Goal: Information Seeking & Learning: Learn about a topic

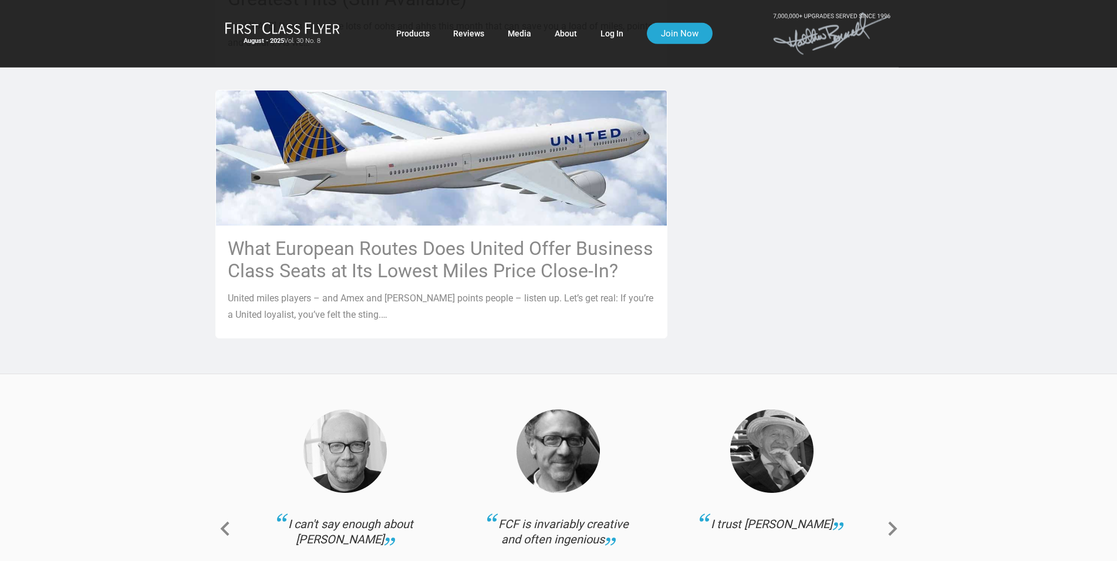
scroll to position [1318, 0]
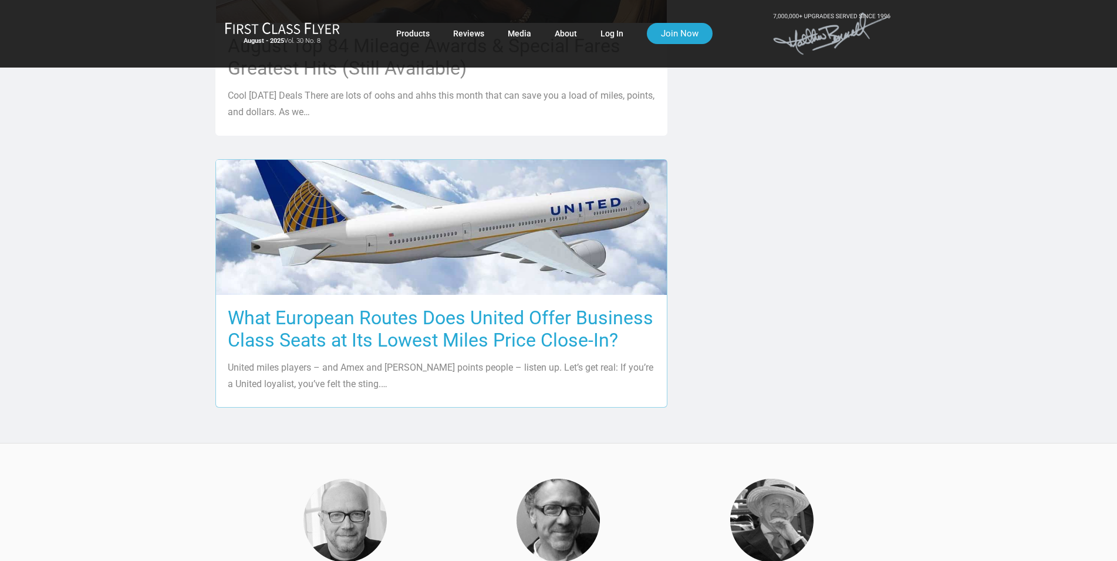
click at [457, 241] on img at bounding box center [441, 227] width 451 height 254
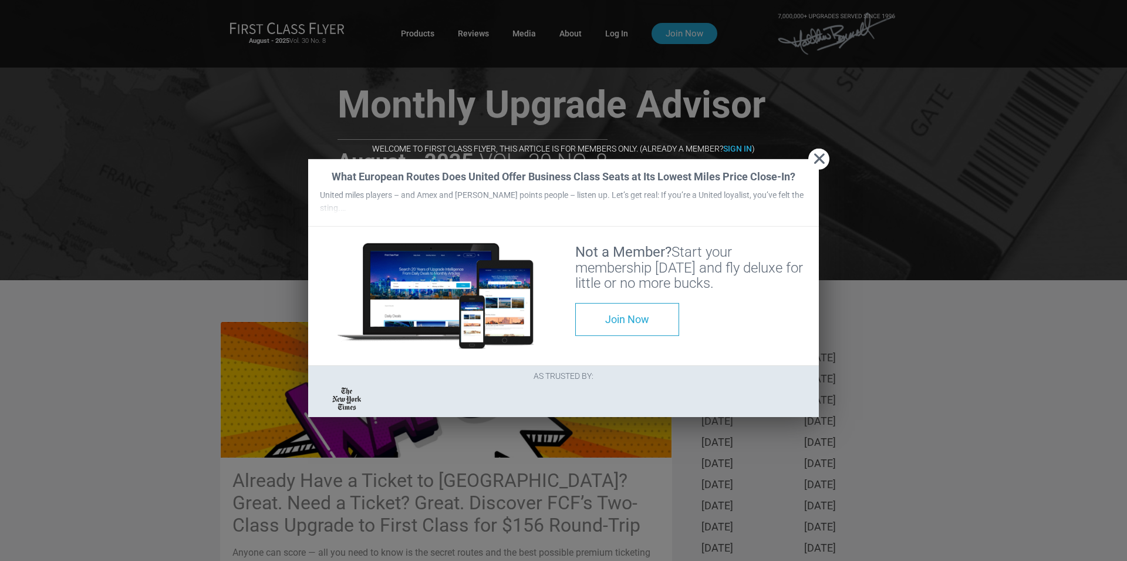
click at [817, 153] on span "Close" at bounding box center [818, 159] width 21 height 12
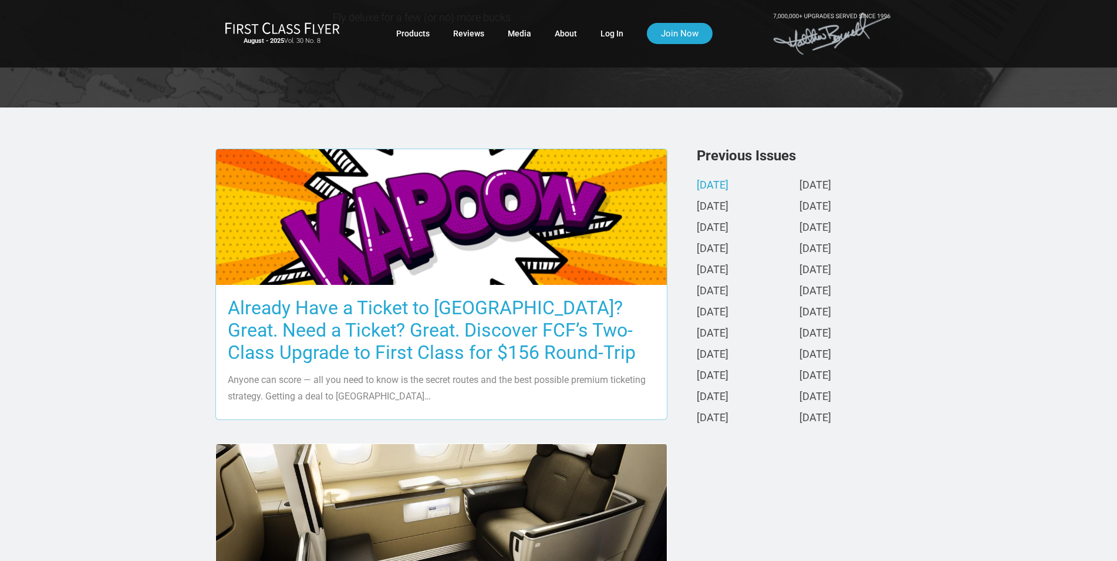
scroll to position [240, 0]
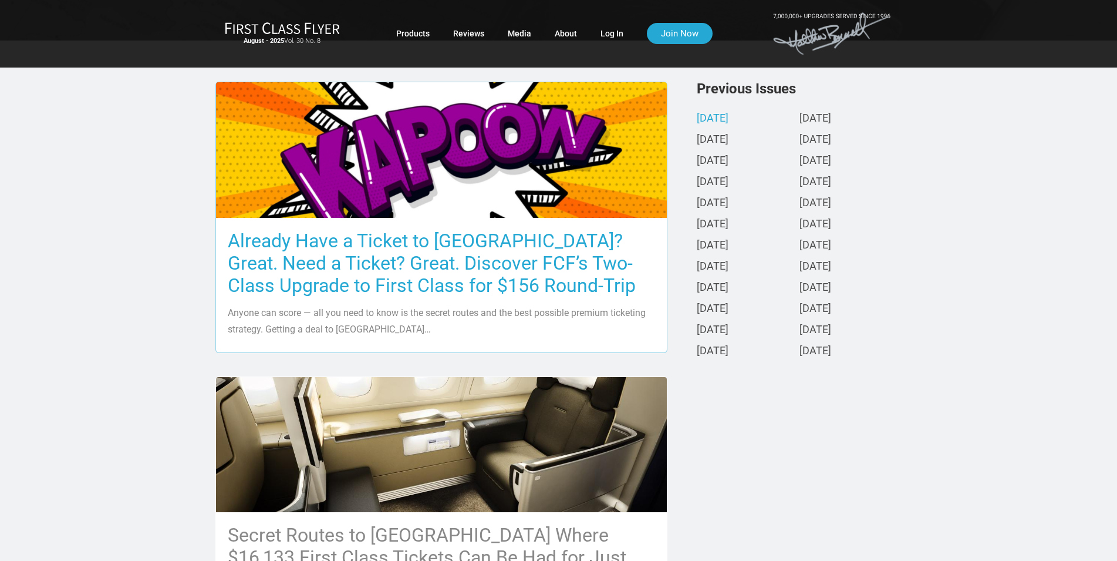
click at [444, 251] on h3 "Already Have a Ticket to Asia? Great. Need a Ticket? Great. Discover FCF’s Two-…" at bounding box center [441, 263] width 427 height 67
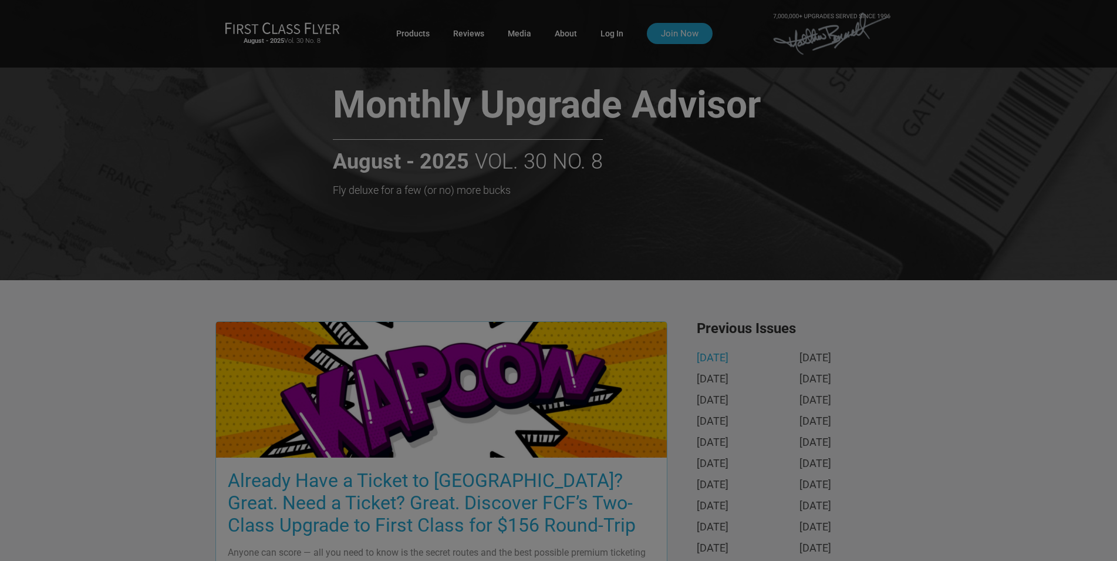
scroll to position [0, 0]
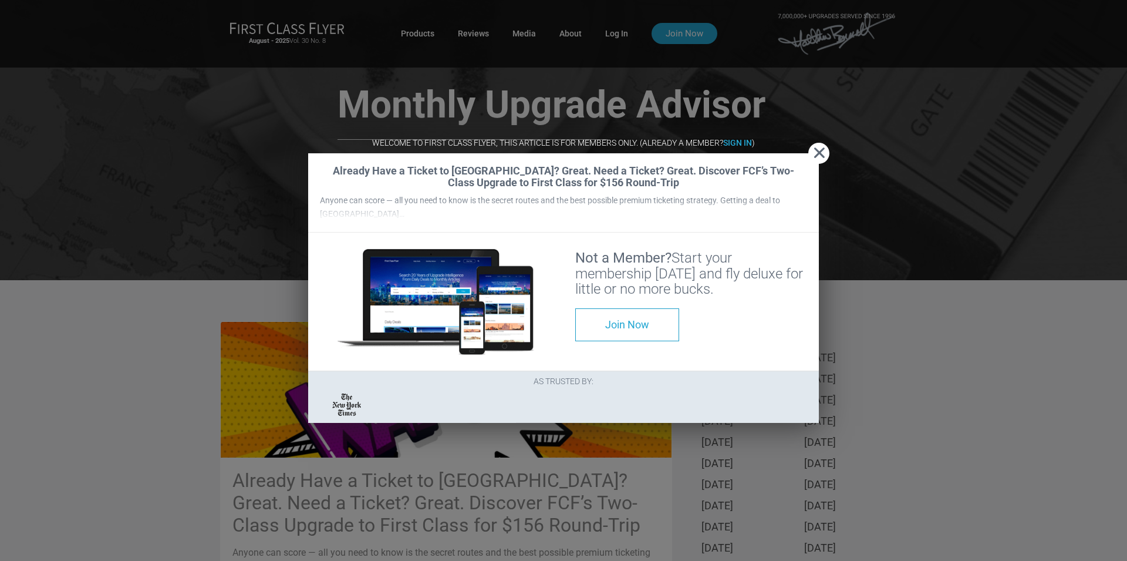
click at [819, 147] on span "Close" at bounding box center [818, 153] width 21 height 12
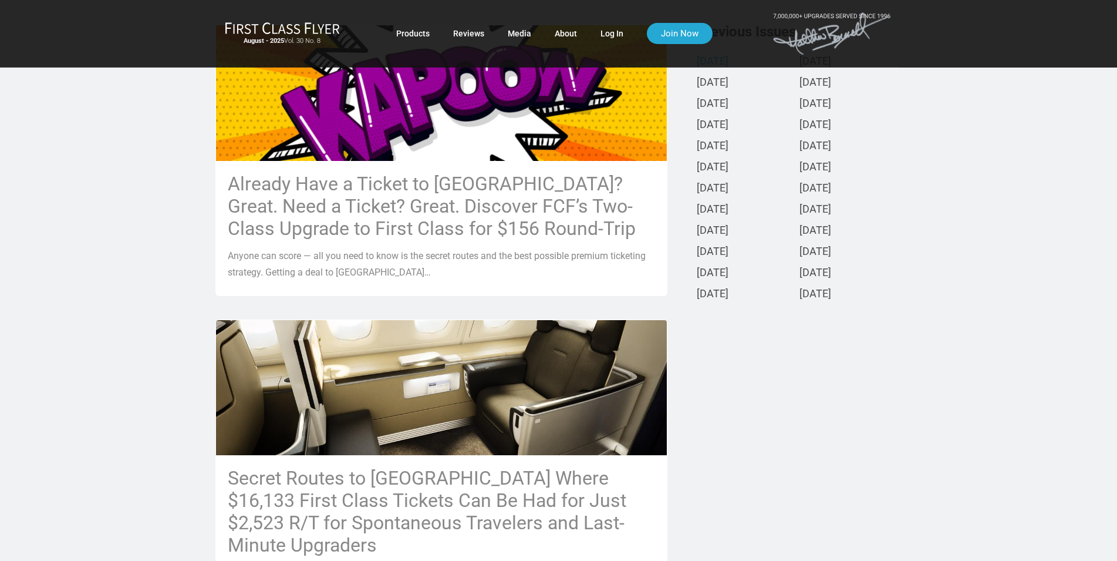
scroll to position [299, 0]
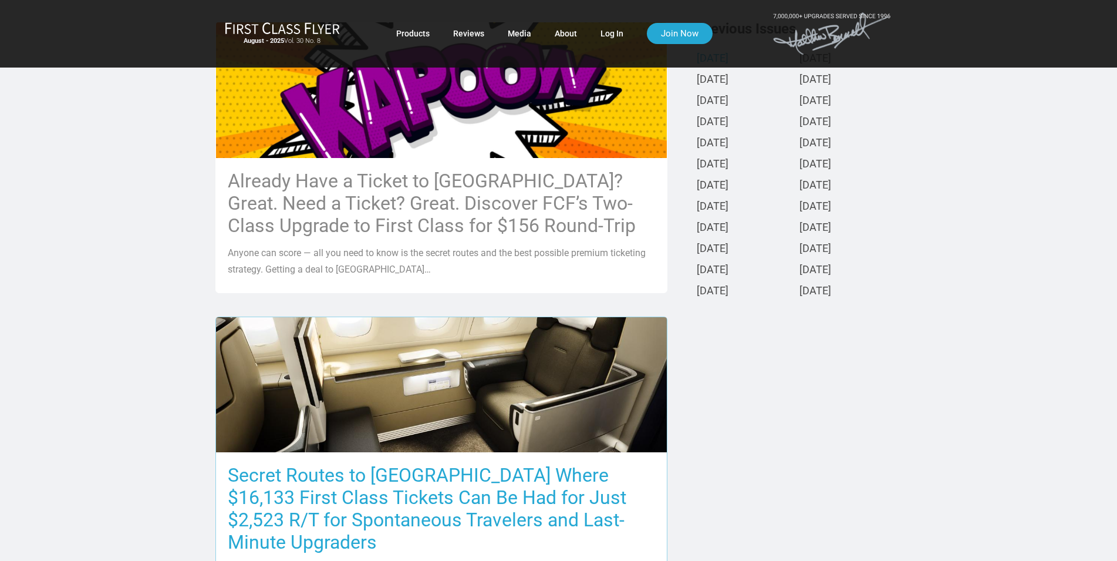
click at [386, 496] on h3 "Secret Routes to Europe Where $16,133 First Class Tickets Can Be Had for Just $…" at bounding box center [441, 508] width 427 height 89
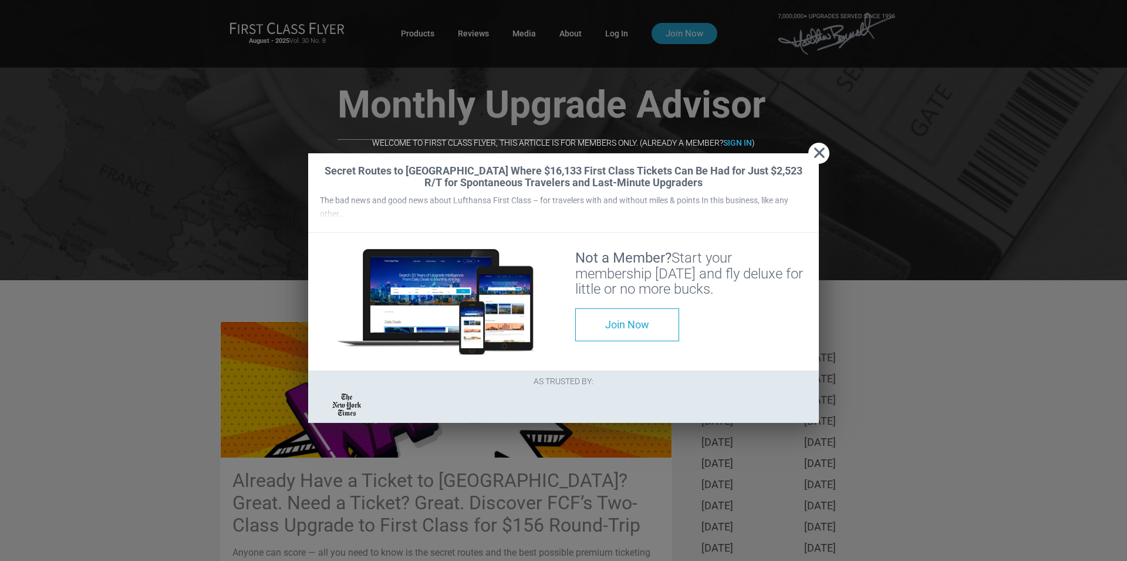
click at [817, 147] on span "Close" at bounding box center [818, 153] width 21 height 12
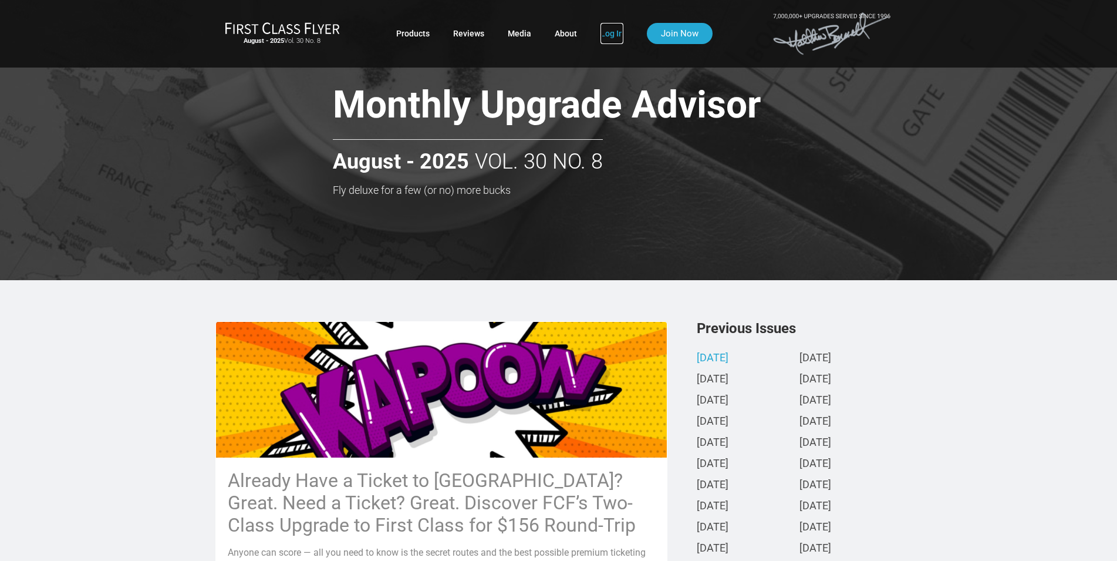
click at [606, 29] on link "Log In" at bounding box center [612, 33] width 23 height 21
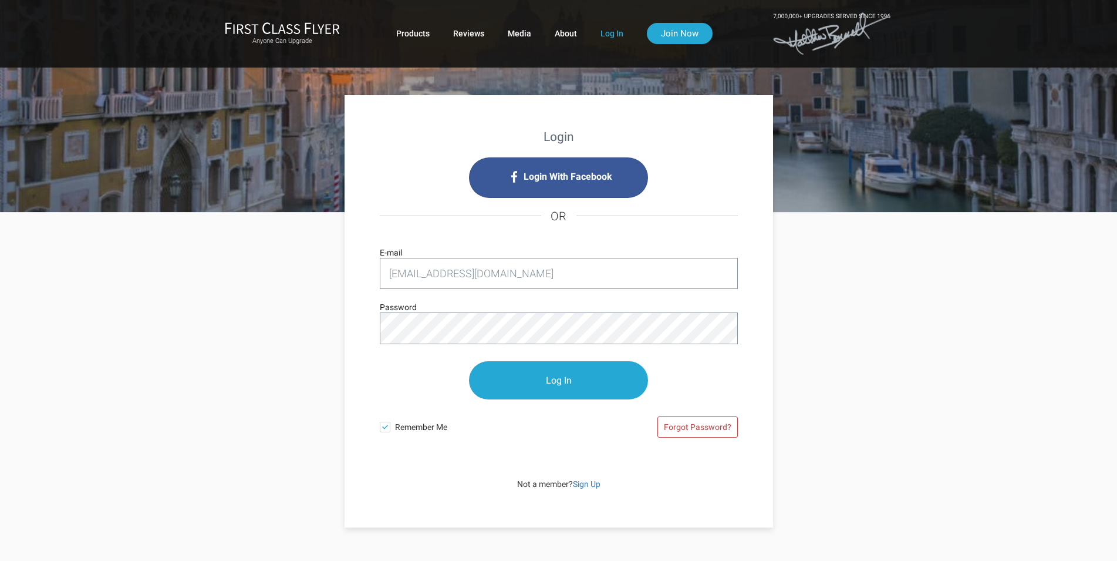
type input "jrc47460@bluemarble.net"
click at [538, 382] on input "Log In" at bounding box center [558, 381] width 179 height 38
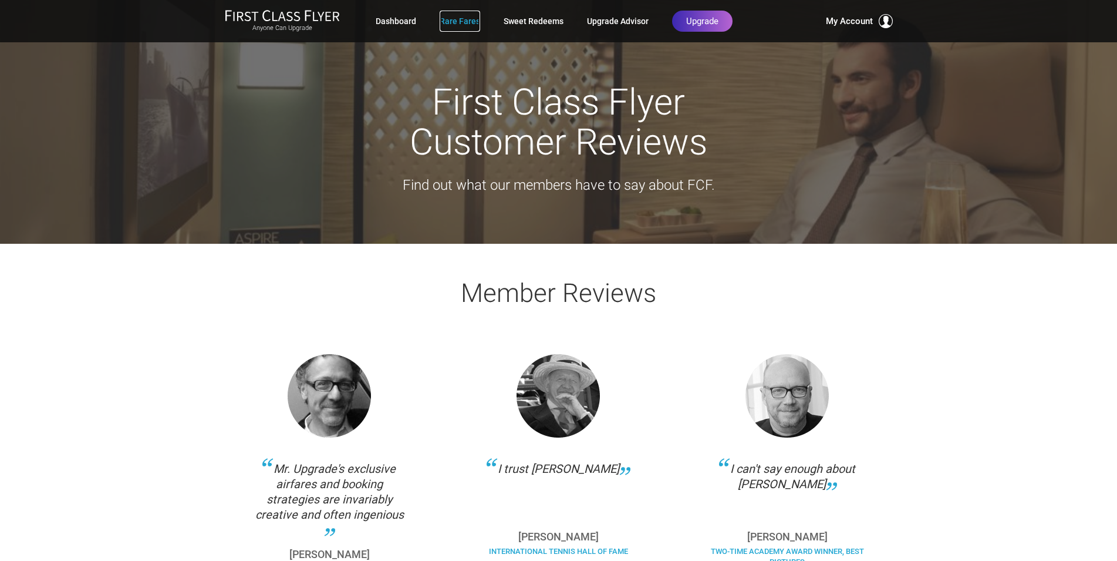
click at [459, 17] on link "Rare Fares" at bounding box center [460, 21] width 41 height 21
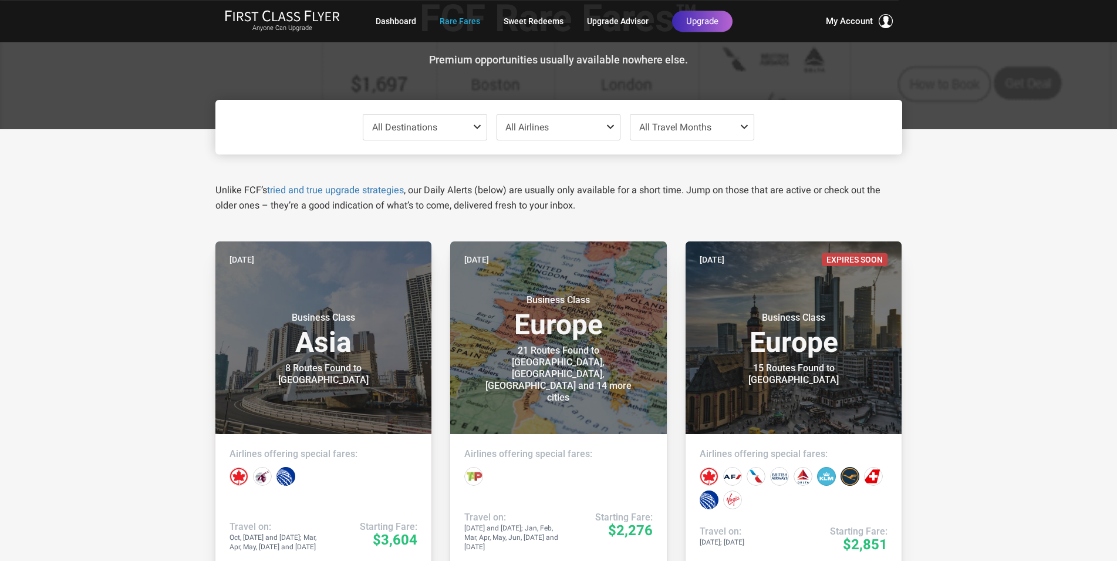
scroll to position [60, 0]
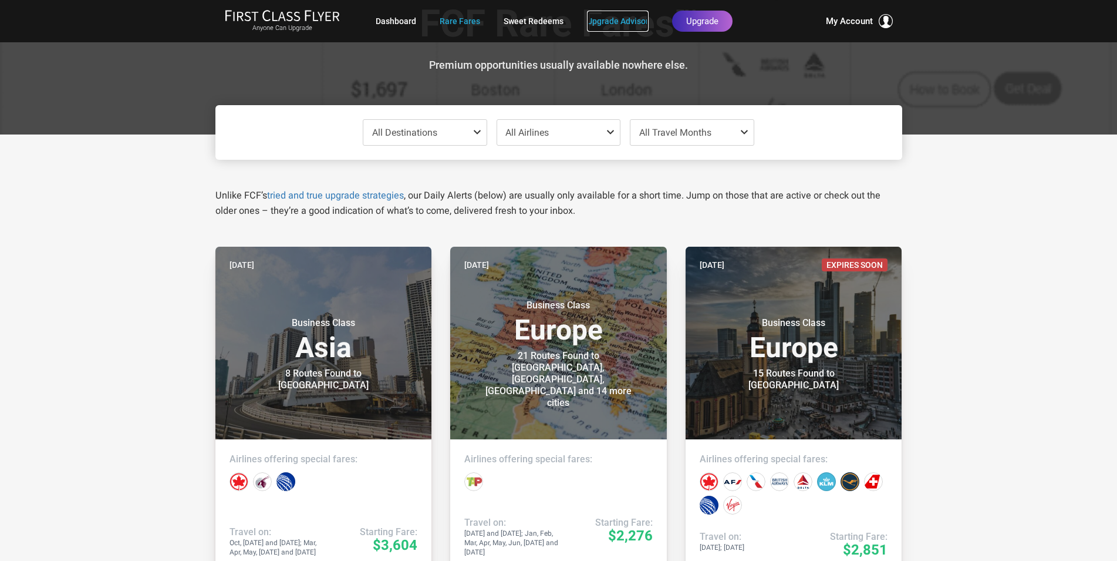
click at [598, 16] on link "Upgrade Advisor" at bounding box center [618, 21] width 62 height 21
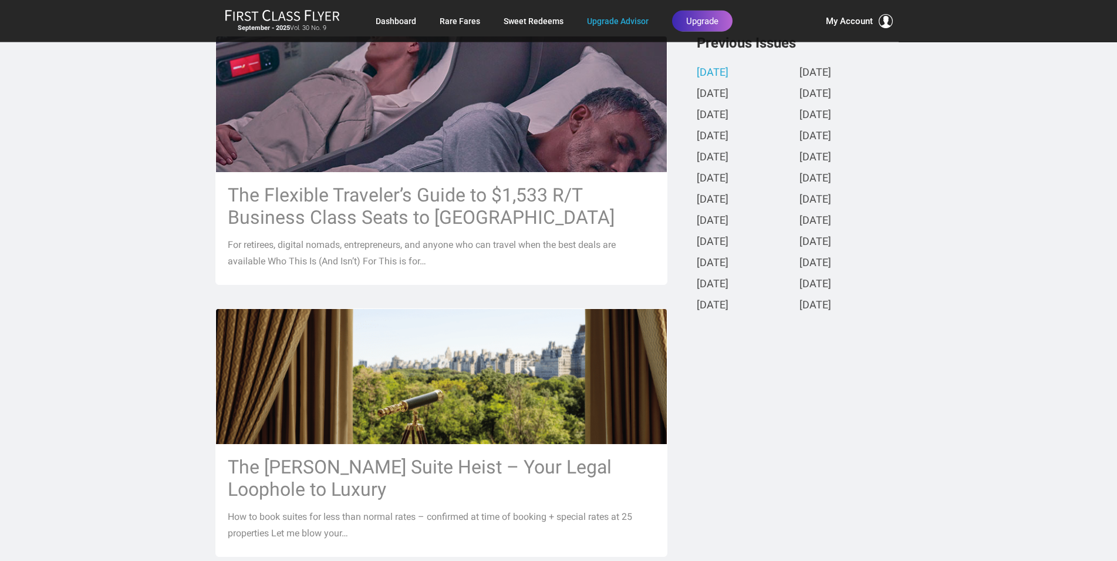
scroll to position [240, 0]
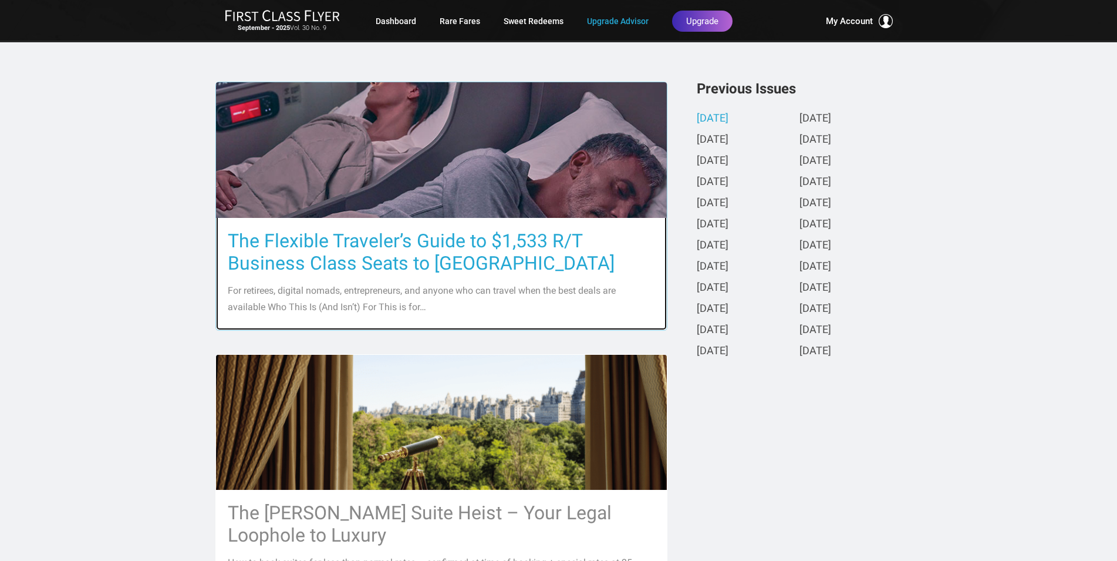
click at [429, 254] on h3 "The Flexible Traveler’s Guide to $1,533 R/T Business Class Seats to [GEOGRAPHIC…" at bounding box center [441, 252] width 427 height 45
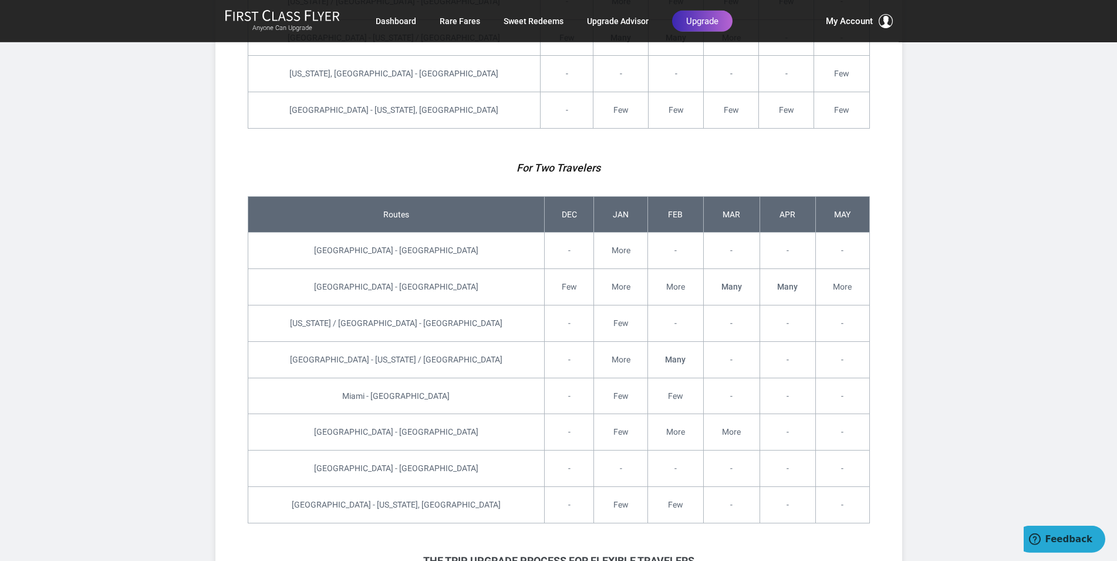
scroll to position [3893, 0]
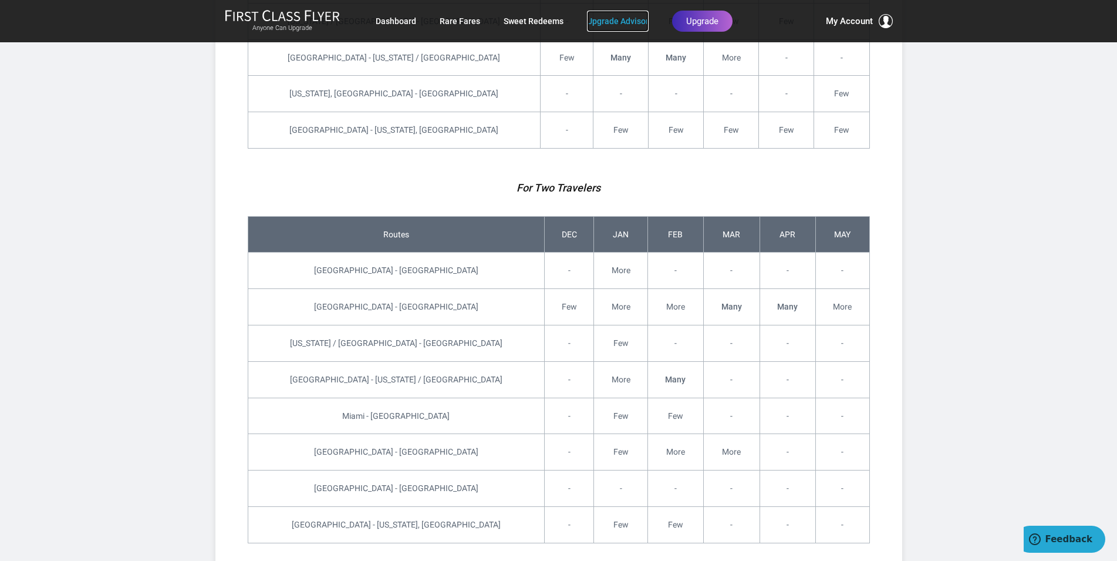
click at [616, 15] on link "Upgrade Advisor" at bounding box center [618, 21] width 62 height 21
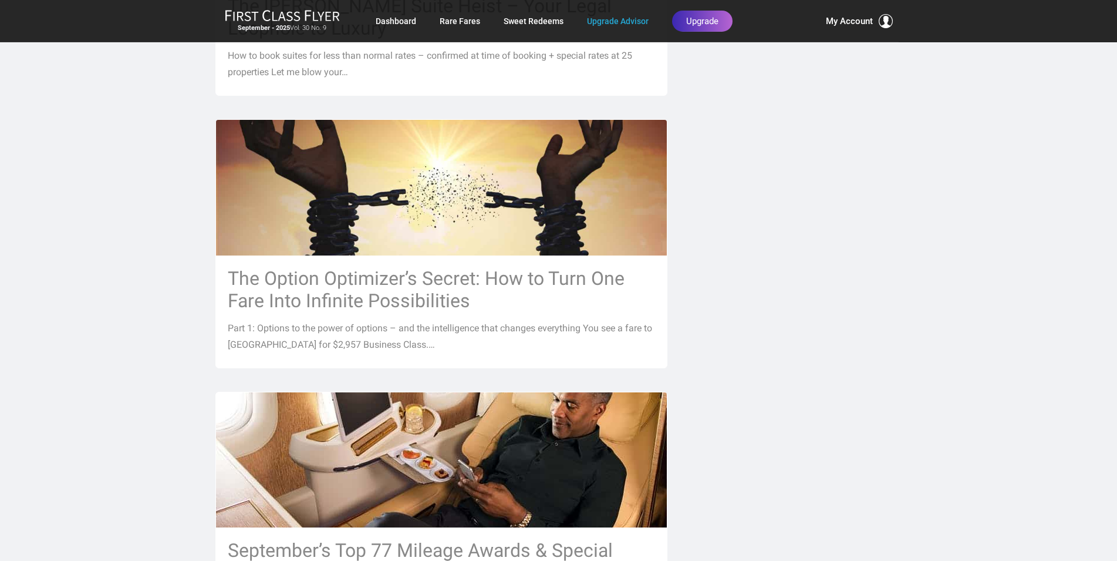
scroll to position [719, 0]
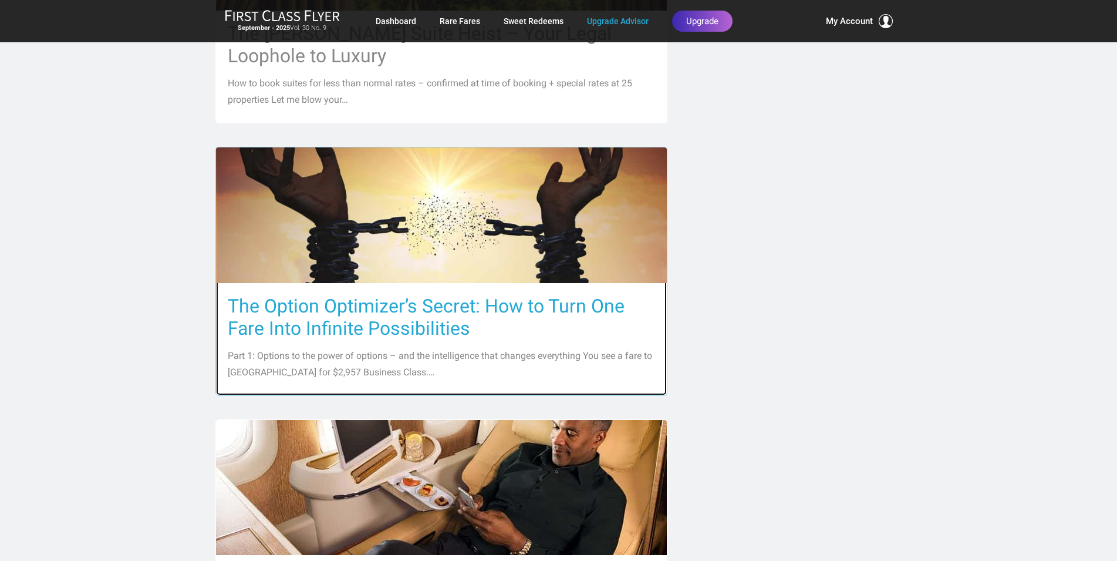
click at [444, 267] on img at bounding box center [441, 215] width 451 height 258
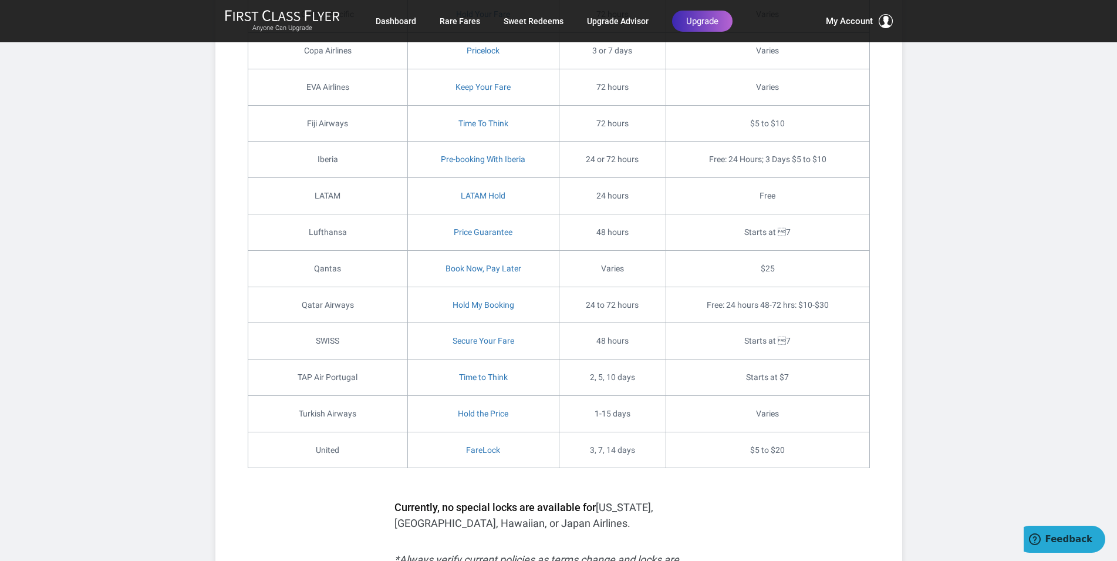
scroll to position [3294, 0]
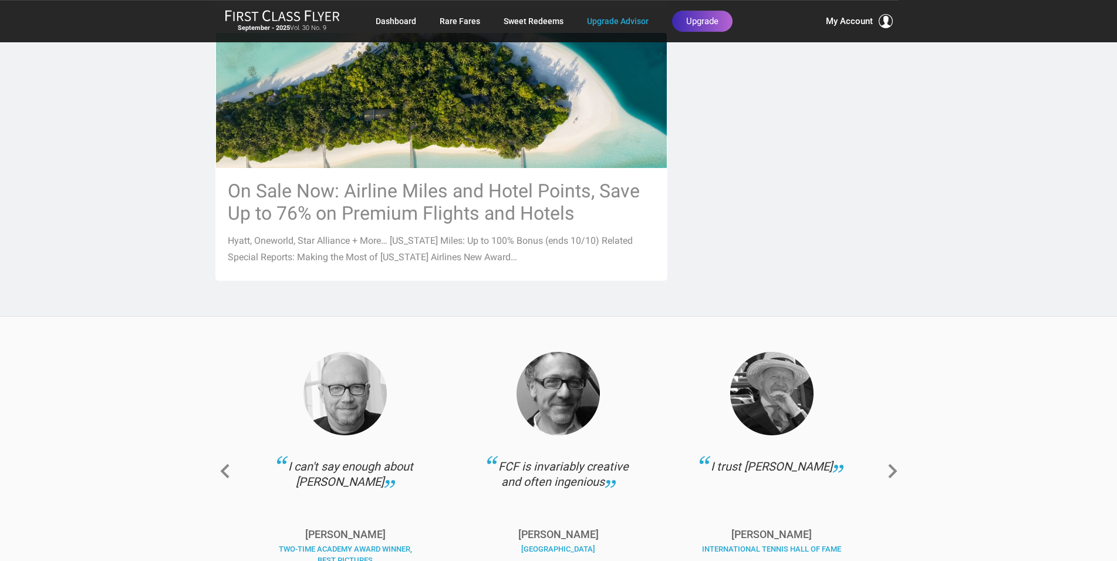
scroll to position [1198, 0]
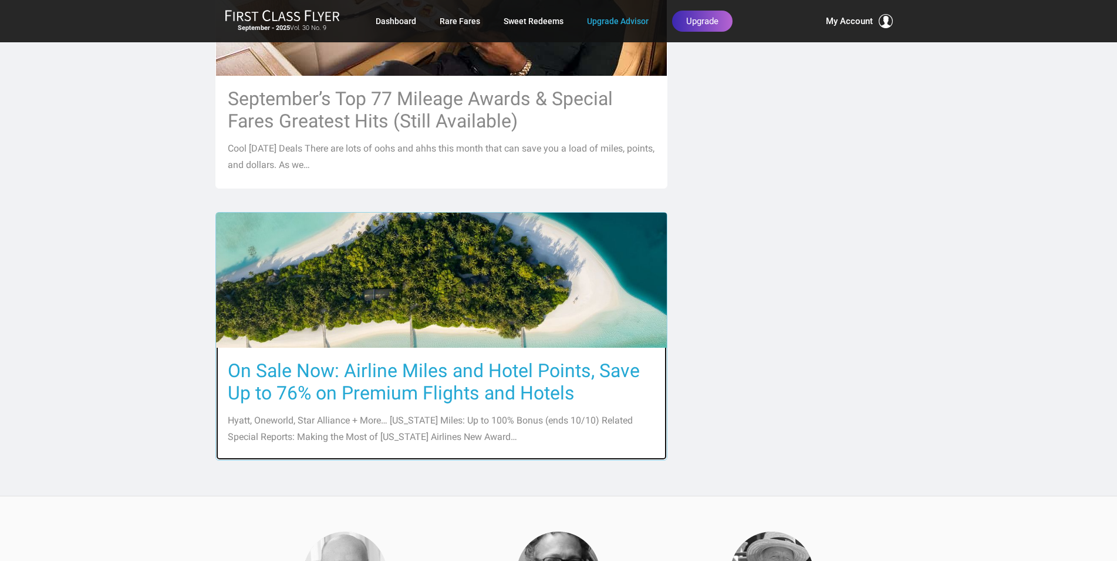
click at [416, 316] on img at bounding box center [441, 280] width 451 height 261
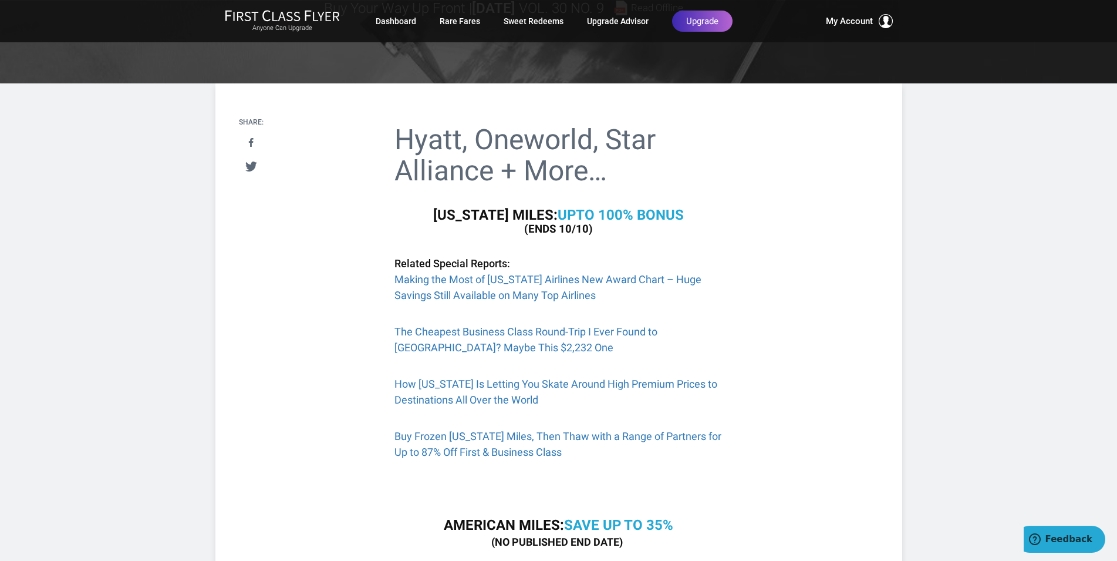
scroll to position [180, 0]
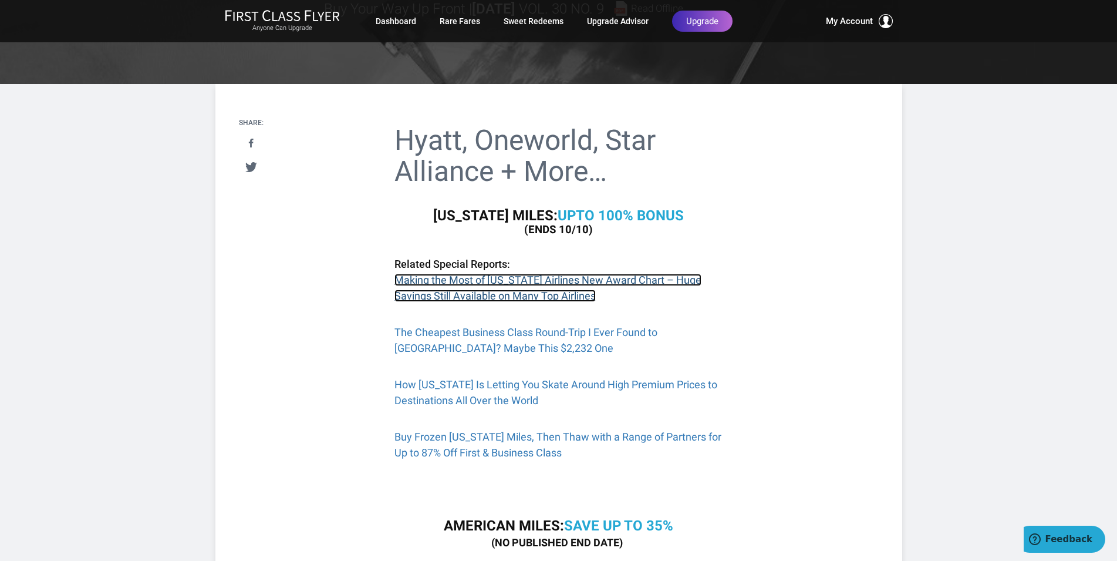
click at [525, 279] on link "Making the Most of [US_STATE] Airlines New Award Chart – Huge Savings Still Ava…" at bounding box center [548, 288] width 307 height 28
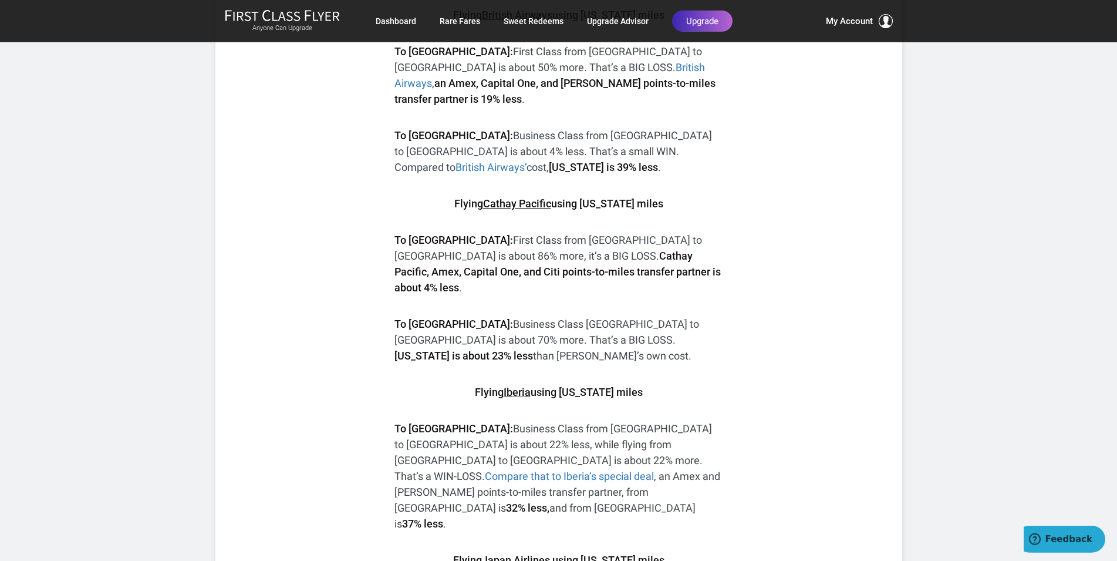
scroll to position [1437, 0]
